Goal: Task Accomplishment & Management: Complete application form

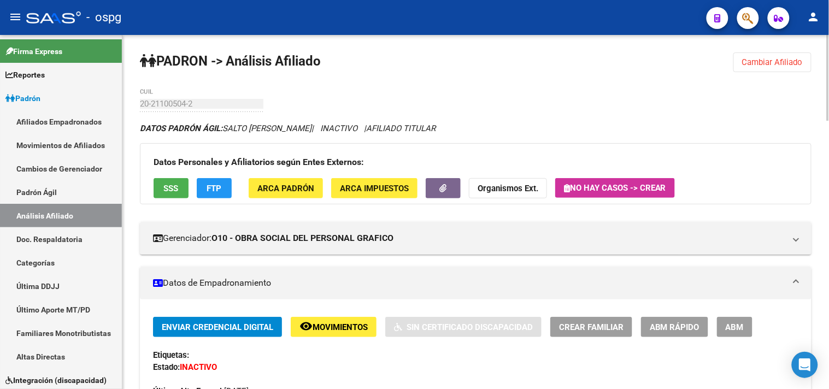
drag, startPoint x: 733, startPoint y: 61, endPoint x: 747, endPoint y: 63, distance: 13.9
click at [747, 63] on span "Cambiar Afiliado" at bounding box center [772, 62] width 61 height 10
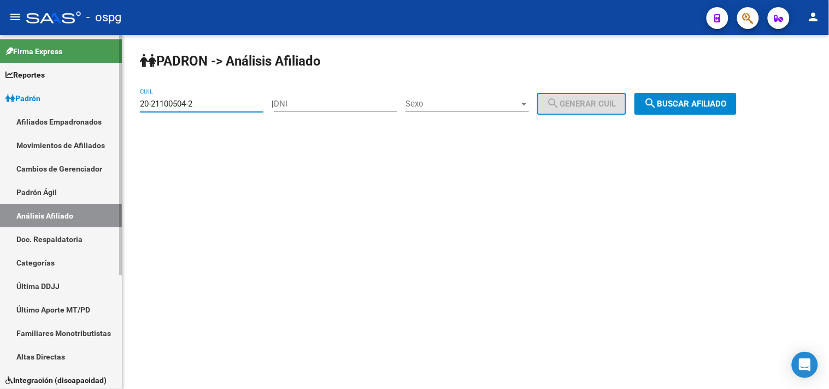
drag, startPoint x: 219, startPoint y: 107, endPoint x: 62, endPoint y: 122, distance: 157.7
click at [63, 122] on mat-sidenav-container "Firma Express Reportes Ingresos Devengados Análisis Histórico Detalles Transfer…" at bounding box center [414, 212] width 829 height 354
type input "20-28278016-0"
click at [673, 101] on span "search Buscar afiliado" at bounding box center [686, 104] width 83 height 10
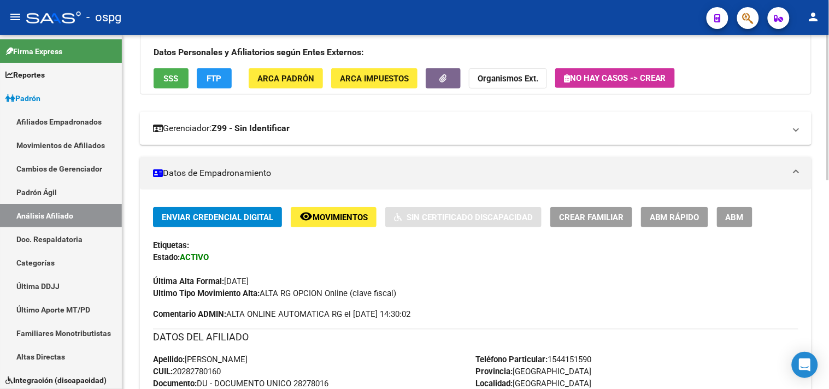
scroll to position [121, 0]
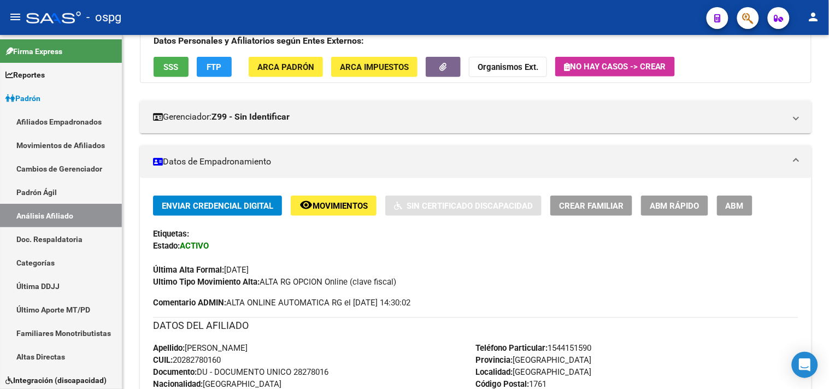
click at [740, 206] on span "ABM" at bounding box center [735, 206] width 18 height 10
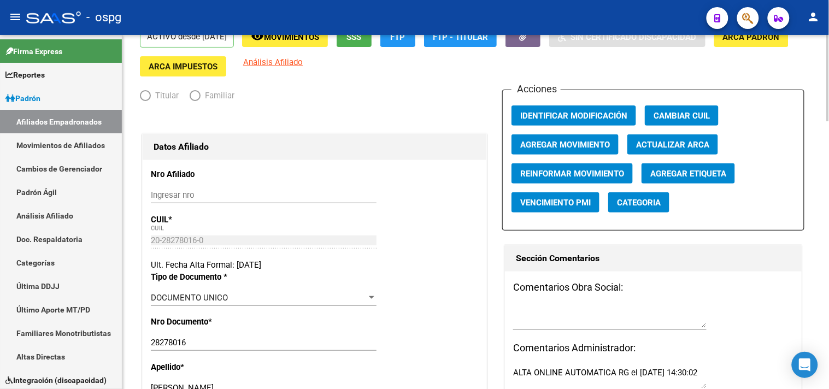
radio input "true"
type input "30-54667697-4"
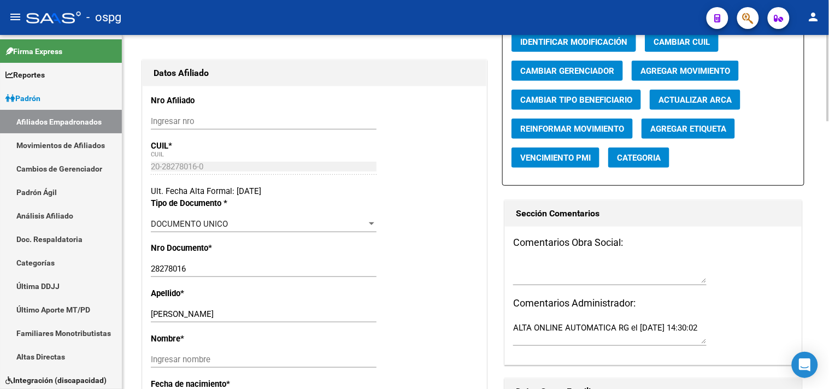
scroll to position [152, 0]
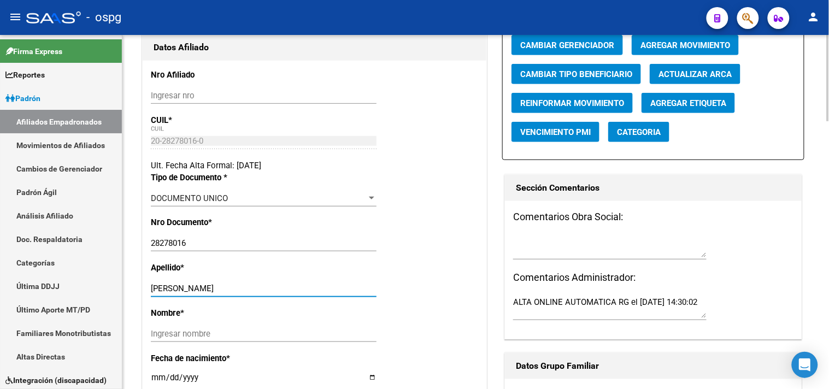
drag, startPoint x: 176, startPoint y: 296, endPoint x: 261, endPoint y: 302, distance: 85.5
click at [261, 297] on div "[PERSON_NAME] apellido" at bounding box center [264, 288] width 226 height 16
type input "[PERSON_NAME]"
click at [182, 339] on input "Ingresar nombre" at bounding box center [264, 334] width 226 height 10
paste input "[PERSON_NAME]"
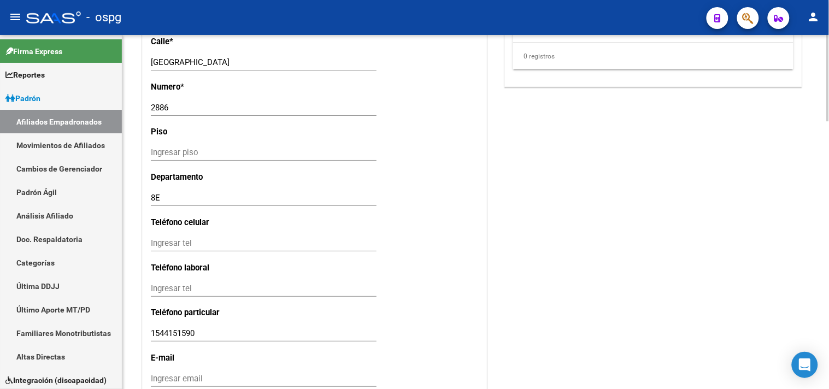
scroll to position [1003, 0]
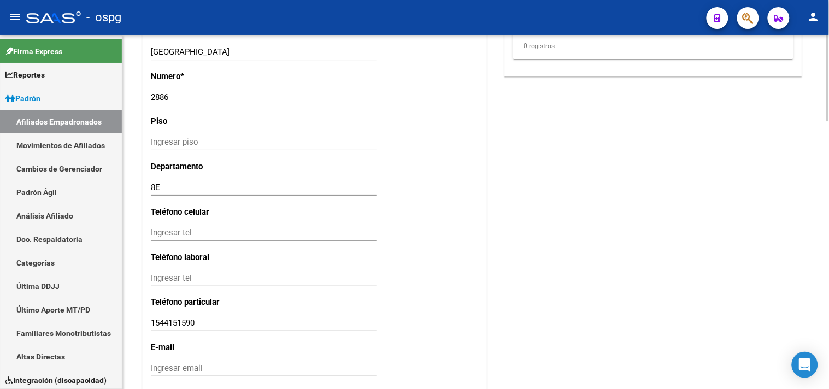
type input "[PERSON_NAME]"
click at [164, 238] on input "Ingresar tel" at bounding box center [264, 233] width 226 height 10
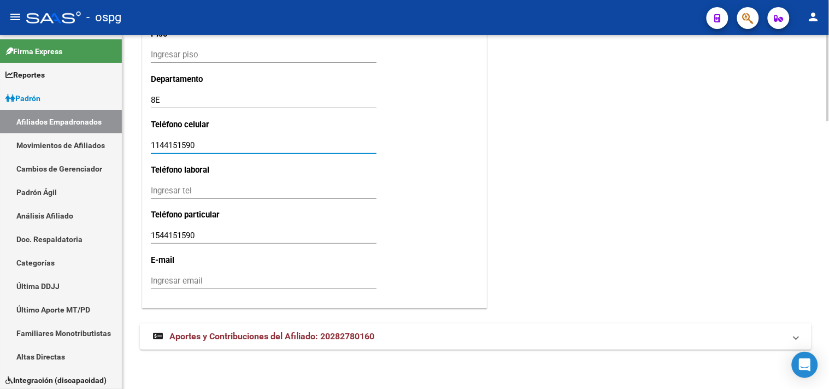
scroll to position [1097, 0]
type input "1144151590"
click at [187, 288] on div "Ingresar email" at bounding box center [264, 281] width 226 height 16
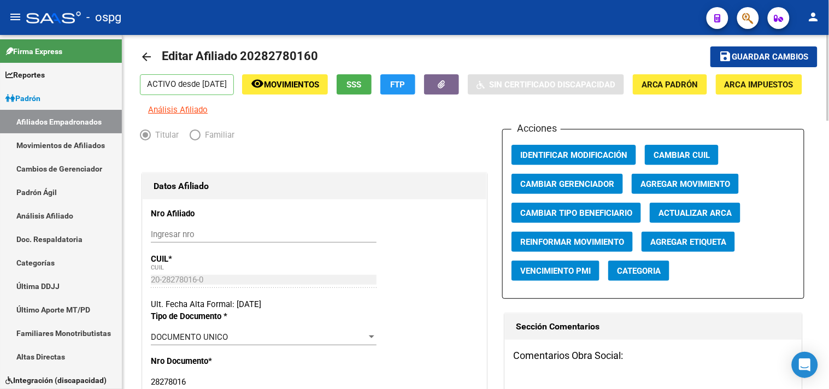
scroll to position [0, 0]
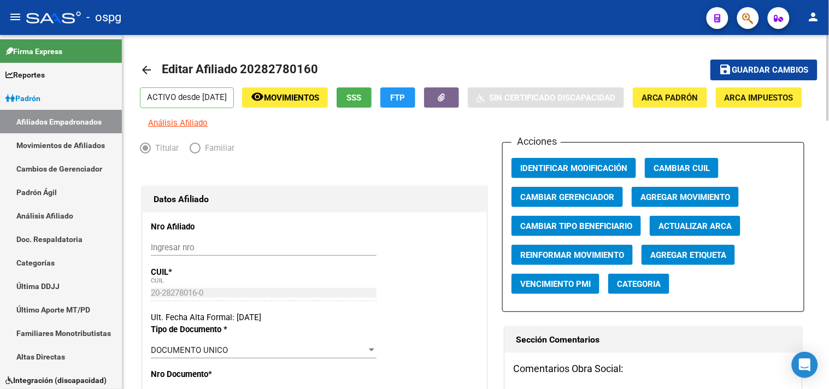
type input "[EMAIL_ADDRESS][DOMAIN_NAME]"
click at [744, 74] on span "Guardar cambios" at bounding box center [771, 71] width 77 height 10
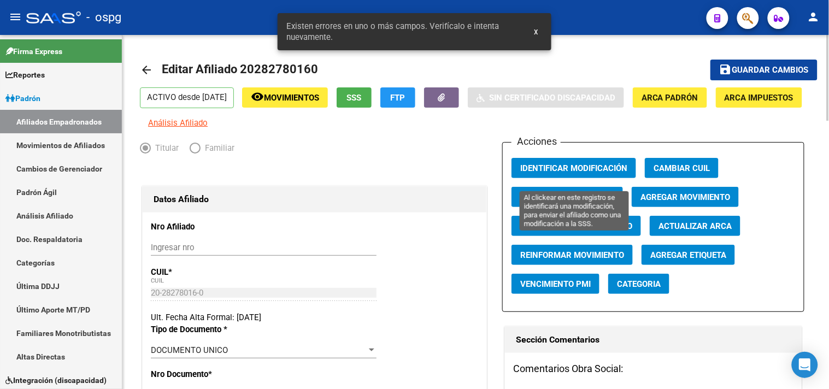
click at [556, 173] on span "Identificar Modificación" at bounding box center [574, 168] width 107 height 10
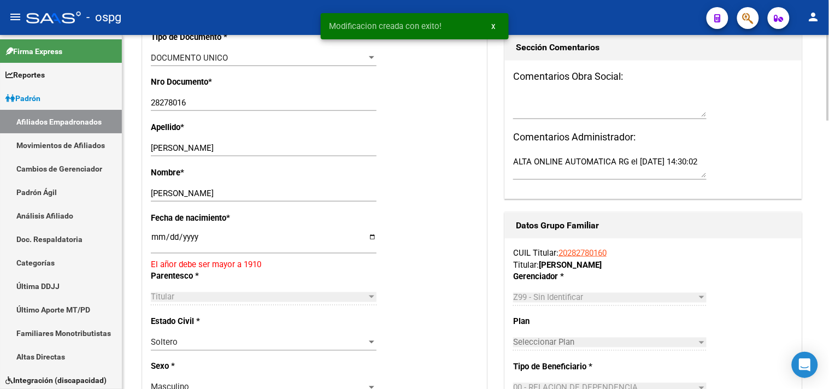
scroll to position [303, 0]
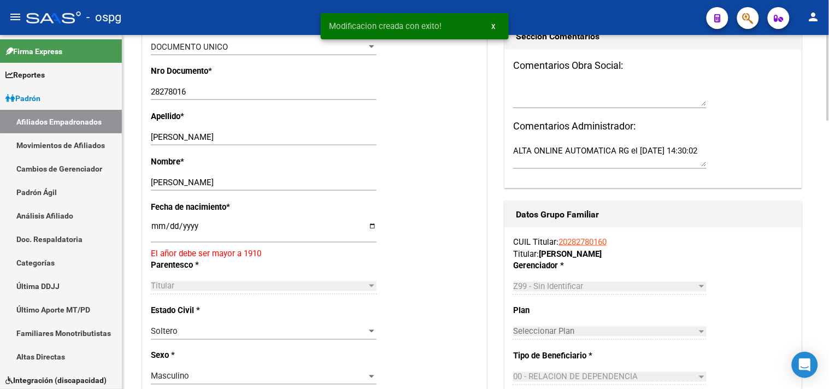
click at [154, 236] on input "[DATE]" at bounding box center [264, 230] width 226 height 17
type input "[DATE]"
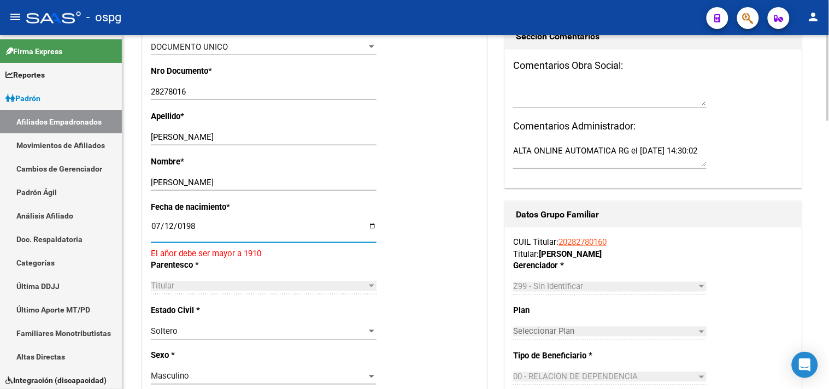
type input "[DATE]"
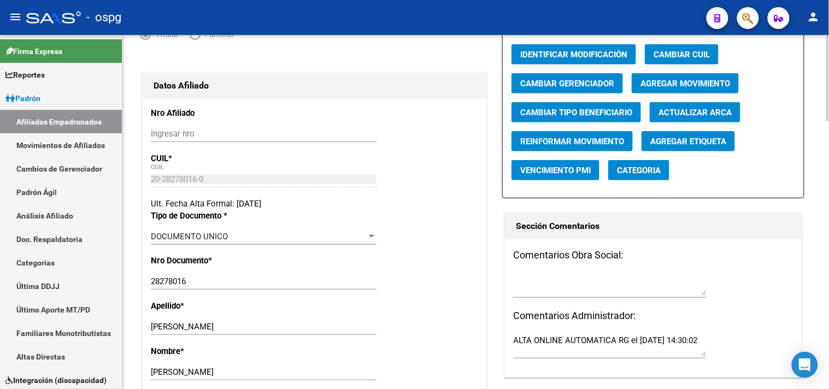
scroll to position [0, 0]
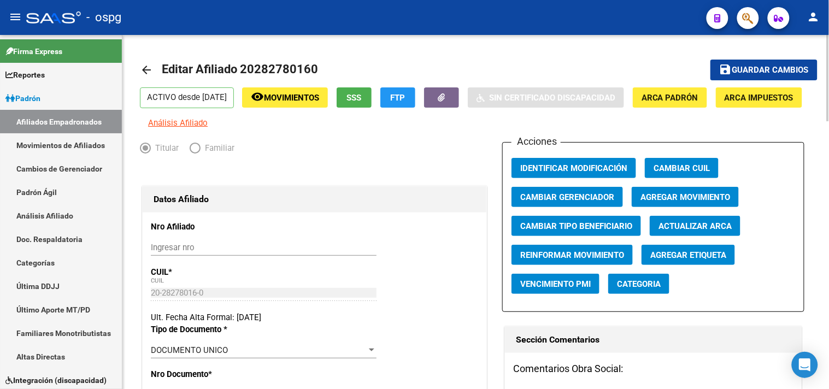
click at [755, 73] on span "Guardar cambios" at bounding box center [771, 71] width 77 height 10
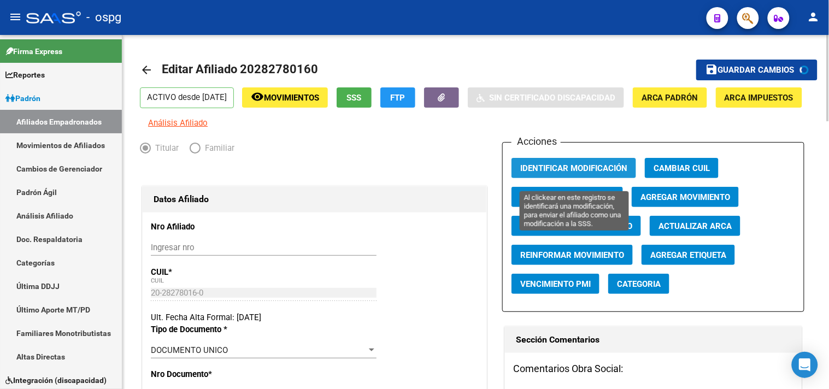
drag, startPoint x: 578, startPoint y: 175, endPoint x: 478, endPoint y: 105, distance: 121.7
click at [578, 173] on span "Identificar Modificación" at bounding box center [574, 168] width 107 height 10
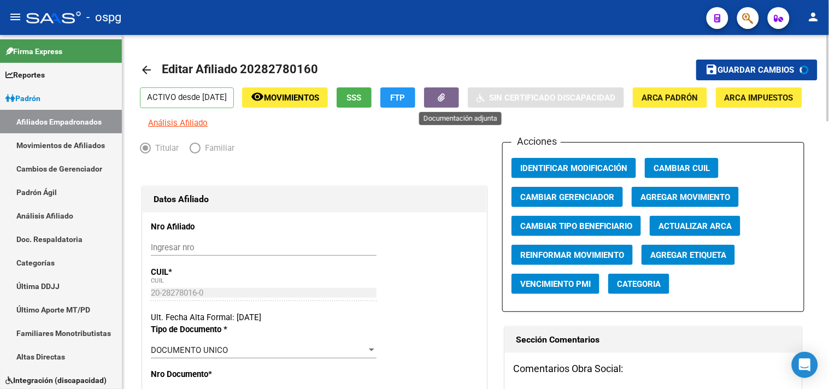
click at [452, 93] on button "button" at bounding box center [441, 97] width 35 height 20
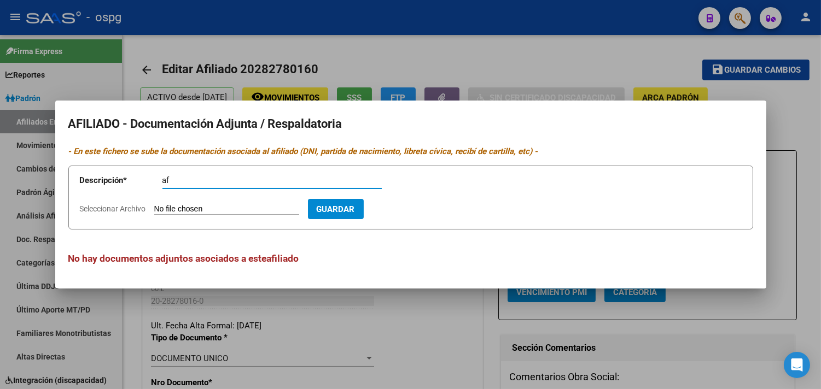
type input "af"
click at [183, 204] on app-file-uploader "Seleccionar Archivo" at bounding box center [194, 209] width 228 height 10
click at [167, 203] on form "Descripción * af Descripción Seleccionar Archivo Guardar" at bounding box center [410, 198] width 685 height 64
click at [166, 211] on input "Seleccionar Archivo" at bounding box center [226, 209] width 145 height 10
type input "C:\fakepath\20250813051528818.pdf"
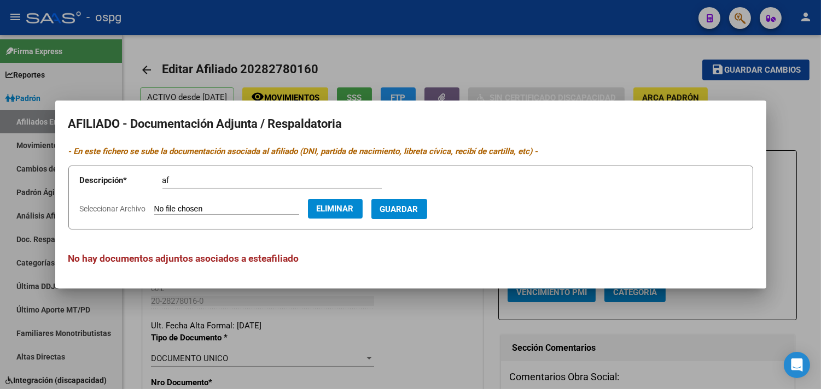
click at [411, 206] on span "Guardar" at bounding box center [399, 209] width 38 height 10
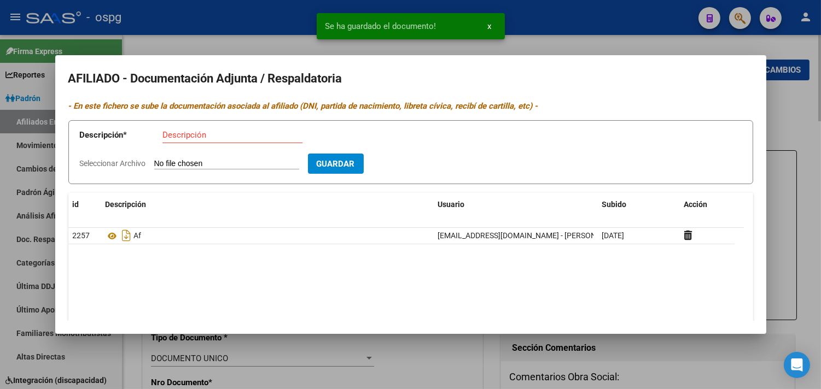
click at [243, 38] on div at bounding box center [410, 194] width 821 height 389
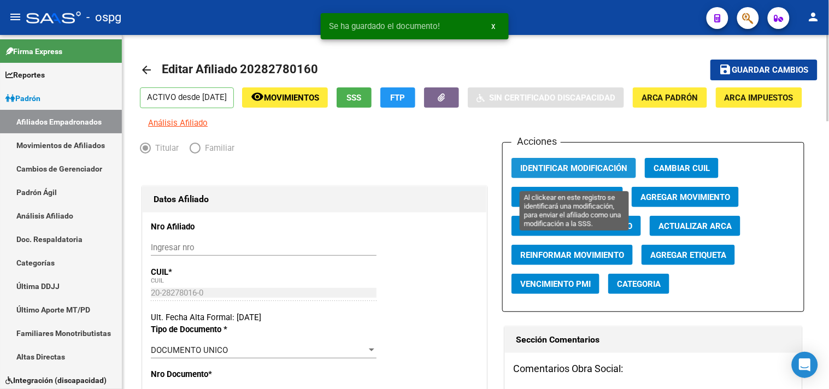
drag, startPoint x: 535, startPoint y: 173, endPoint x: 533, endPoint y: 167, distance: 5.9
click at [536, 173] on span "Identificar Modificación" at bounding box center [574, 168] width 107 height 10
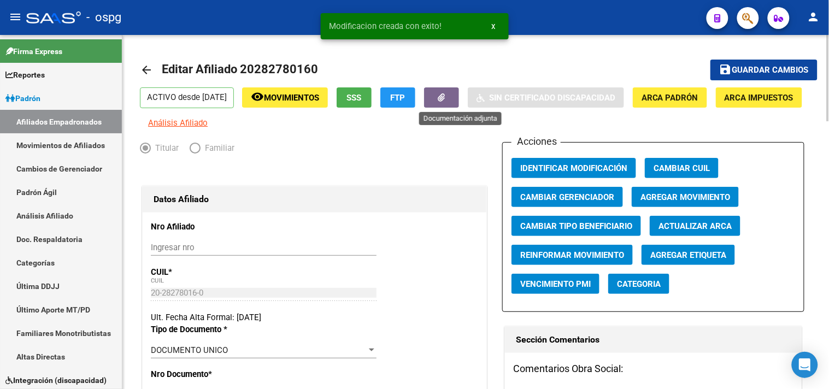
click at [459, 103] on button "button" at bounding box center [441, 97] width 35 height 20
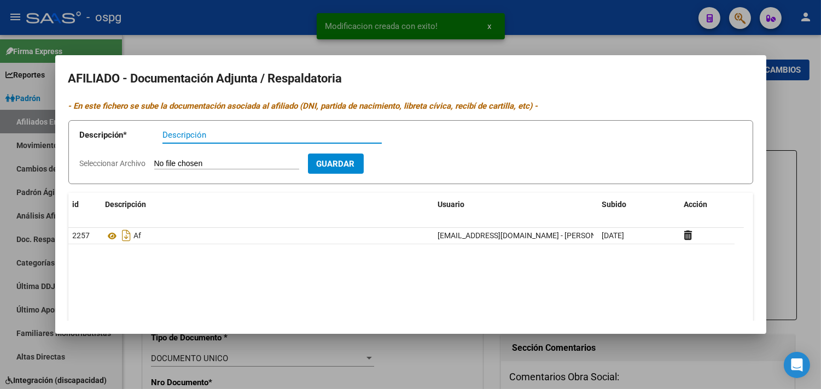
click at [223, 28] on div at bounding box center [410, 194] width 821 height 389
